Goal: Transaction & Acquisition: Purchase product/service

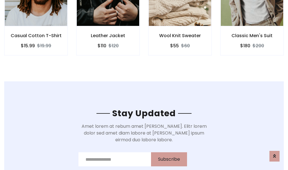
scroll to position [846, 0]
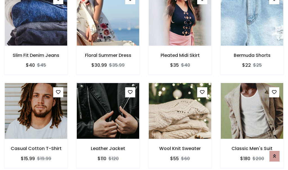
click at [144, 85] on div "Wool Knit Sweater $55 $60" at bounding box center [180, 129] width 72 height 93
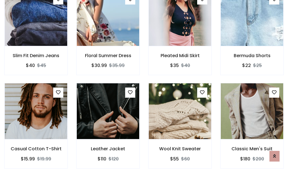
click at [144, 85] on div "Wool Knit Sweater $55 $60" at bounding box center [180, 129] width 72 height 93
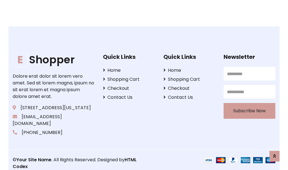
scroll to position [1069, 0]
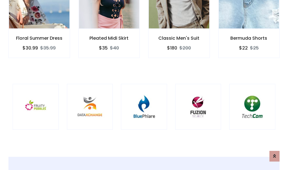
click at [144, 85] on div at bounding box center [144, 107] width 46 height 46
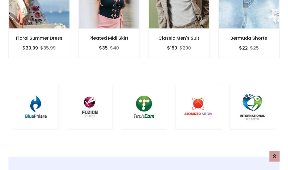
click at [144, 85] on div at bounding box center [144, 107] width 46 height 46
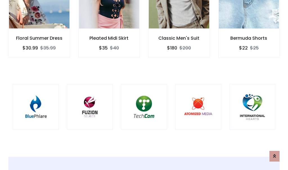
click at [144, 85] on div at bounding box center [144, 107] width 46 height 46
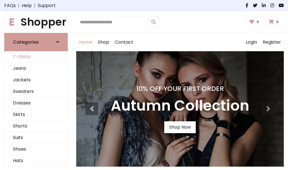
click at [36, 57] on link "T-Shirts" at bounding box center [35, 57] width 63 height 12
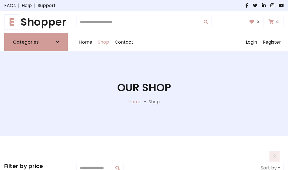
scroll to position [225, 0]
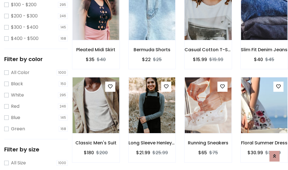
scroll to position [0, 0]
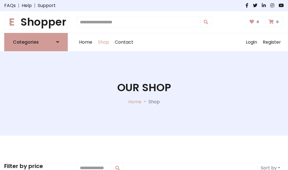
click at [36, 22] on h1 "E Shopper" at bounding box center [35, 22] width 63 height 13
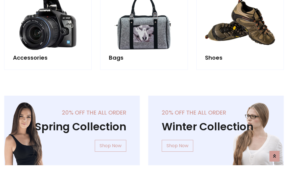
scroll to position [546, 0]
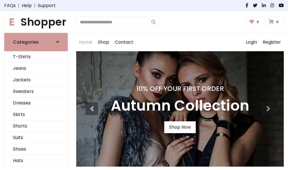
scroll to position [184, 0]
